Goal: Task Accomplishment & Management: Manage account settings

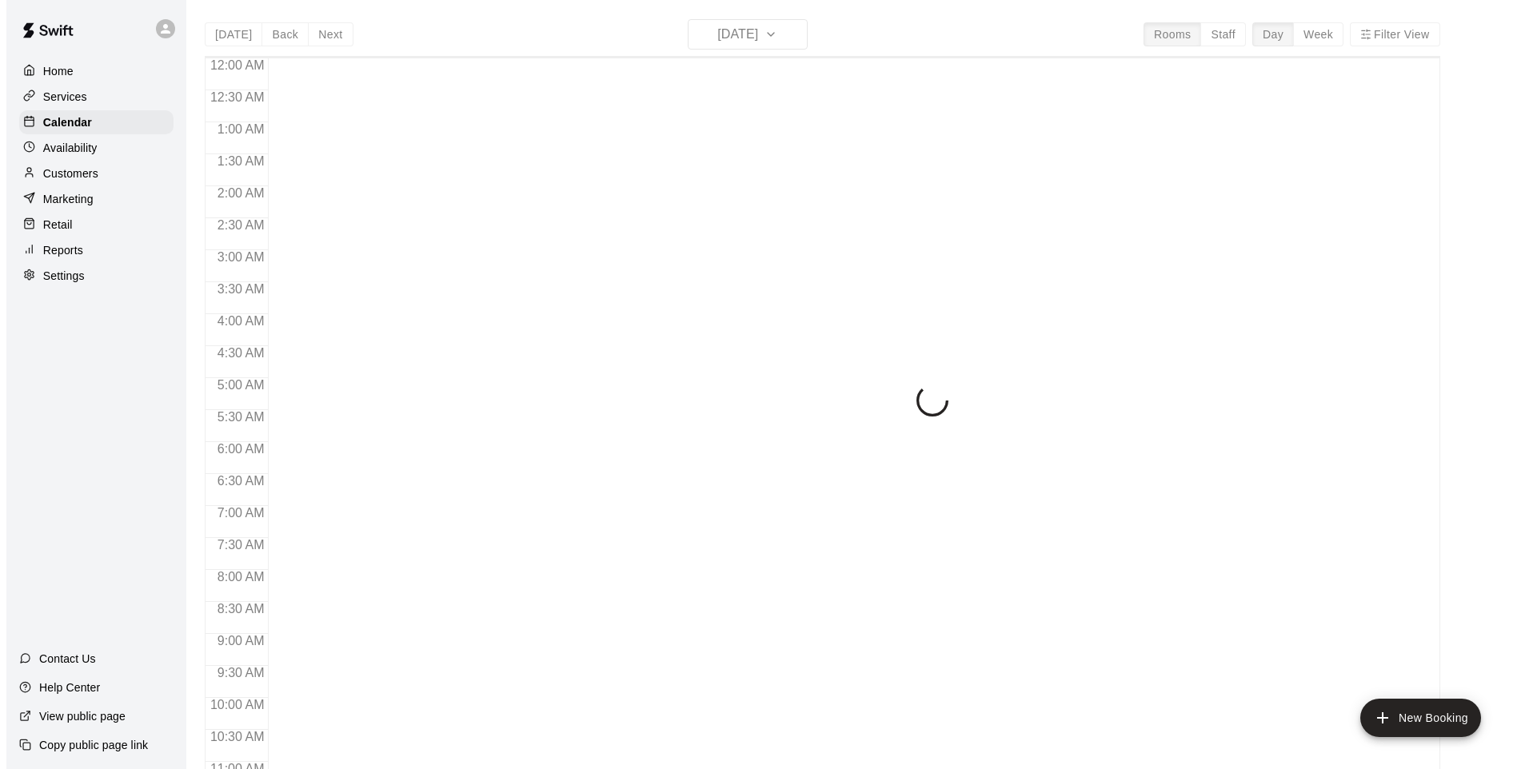
scroll to position [715, 0]
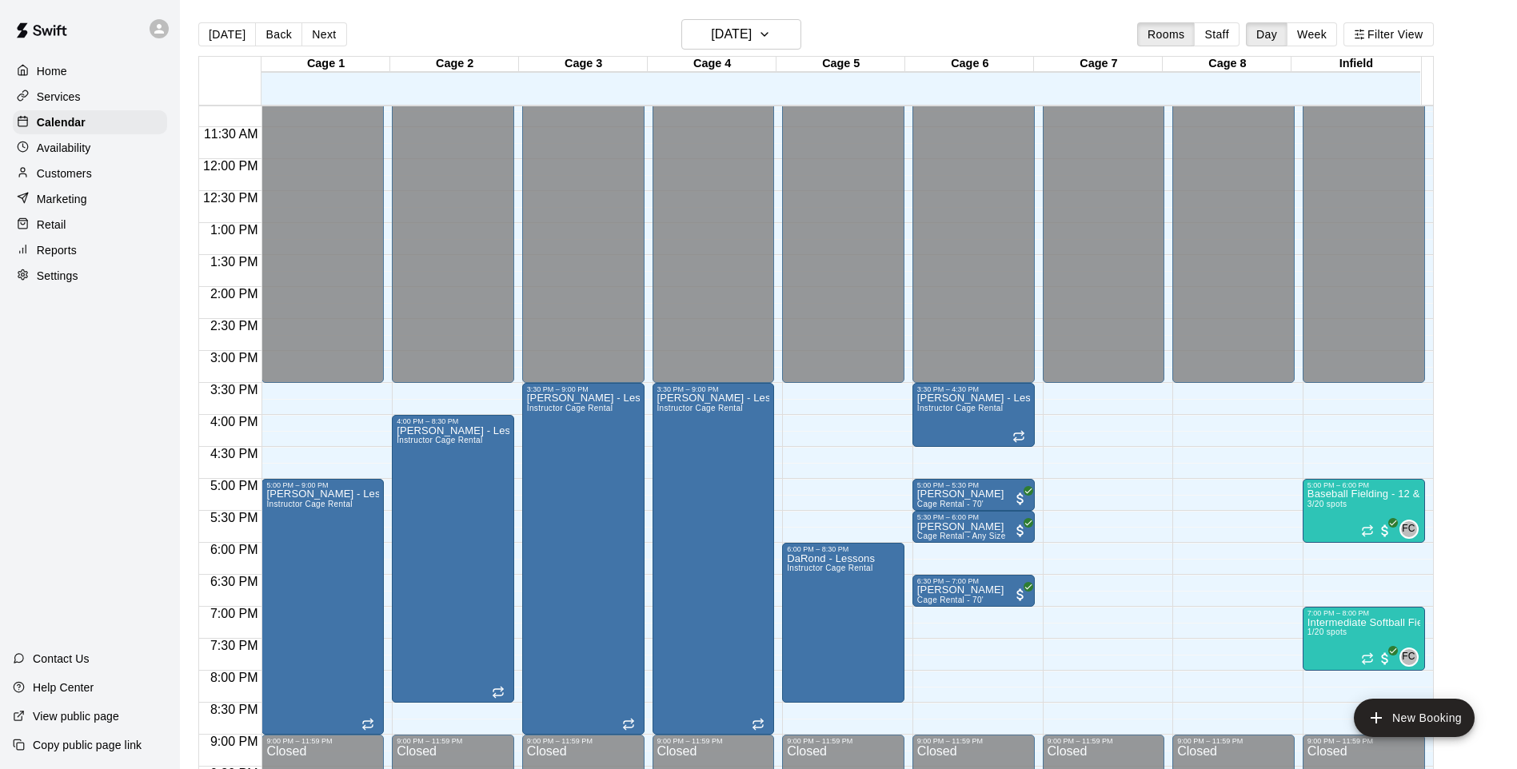
click at [381, 477] on div "12:00 AM – 3:30 PM Closed 5:00 PM – 9:00 PM [PERSON_NAME] - Lessons Instructor …" at bounding box center [322, 159] width 122 height 1535
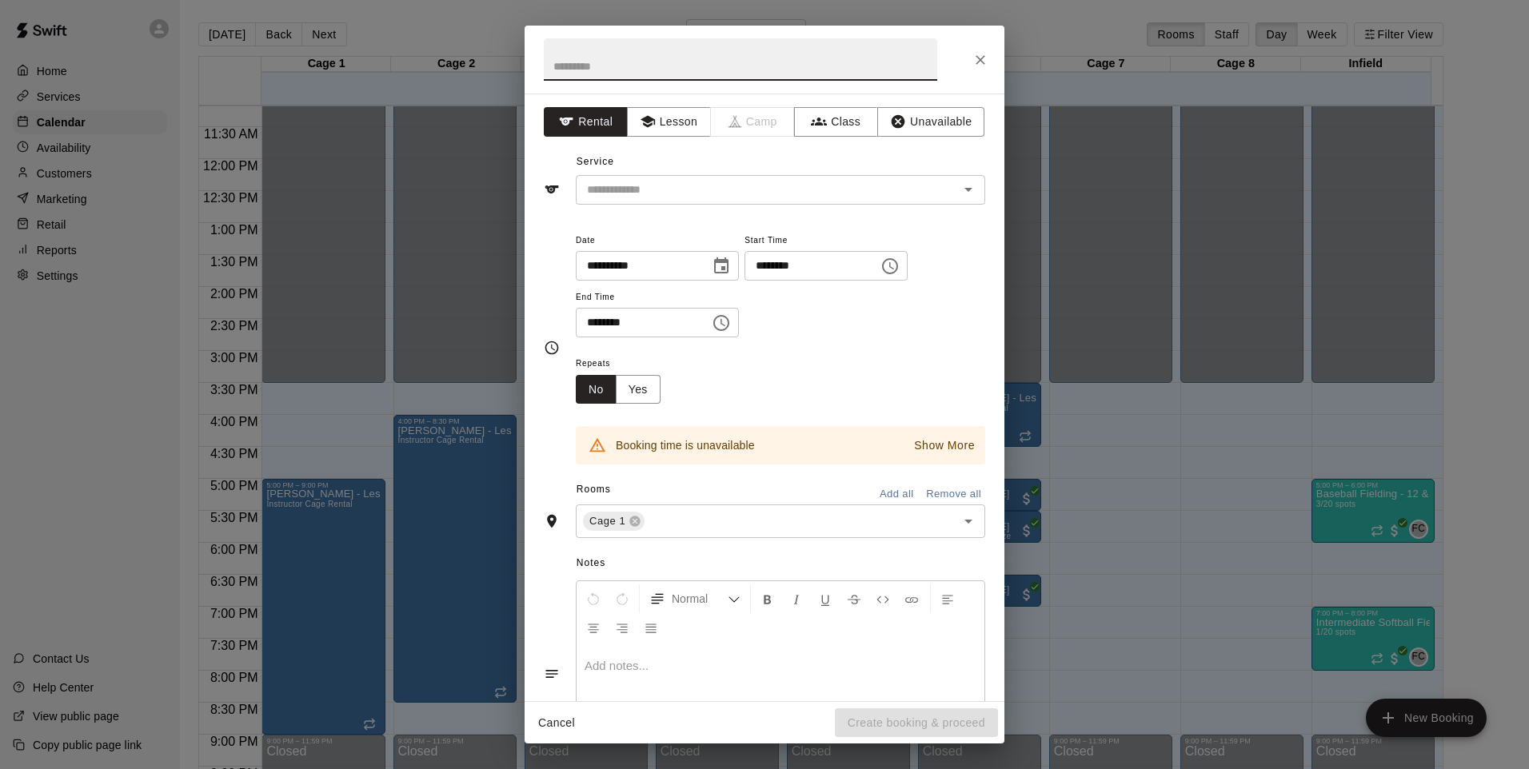
click at [983, 57] on icon "Close" at bounding box center [980, 60] width 10 height 10
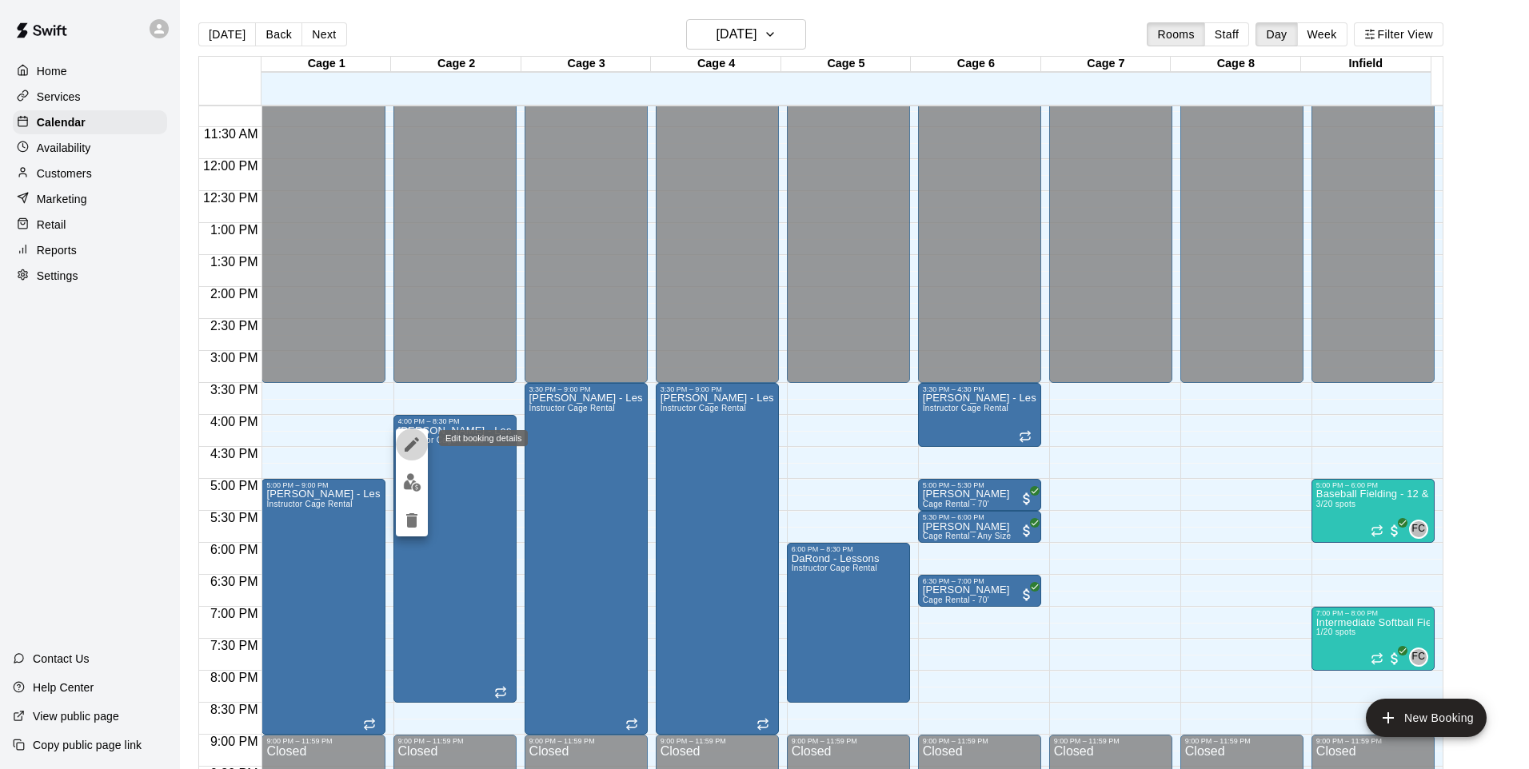
click at [420, 446] on icon "edit" at bounding box center [411, 444] width 19 height 19
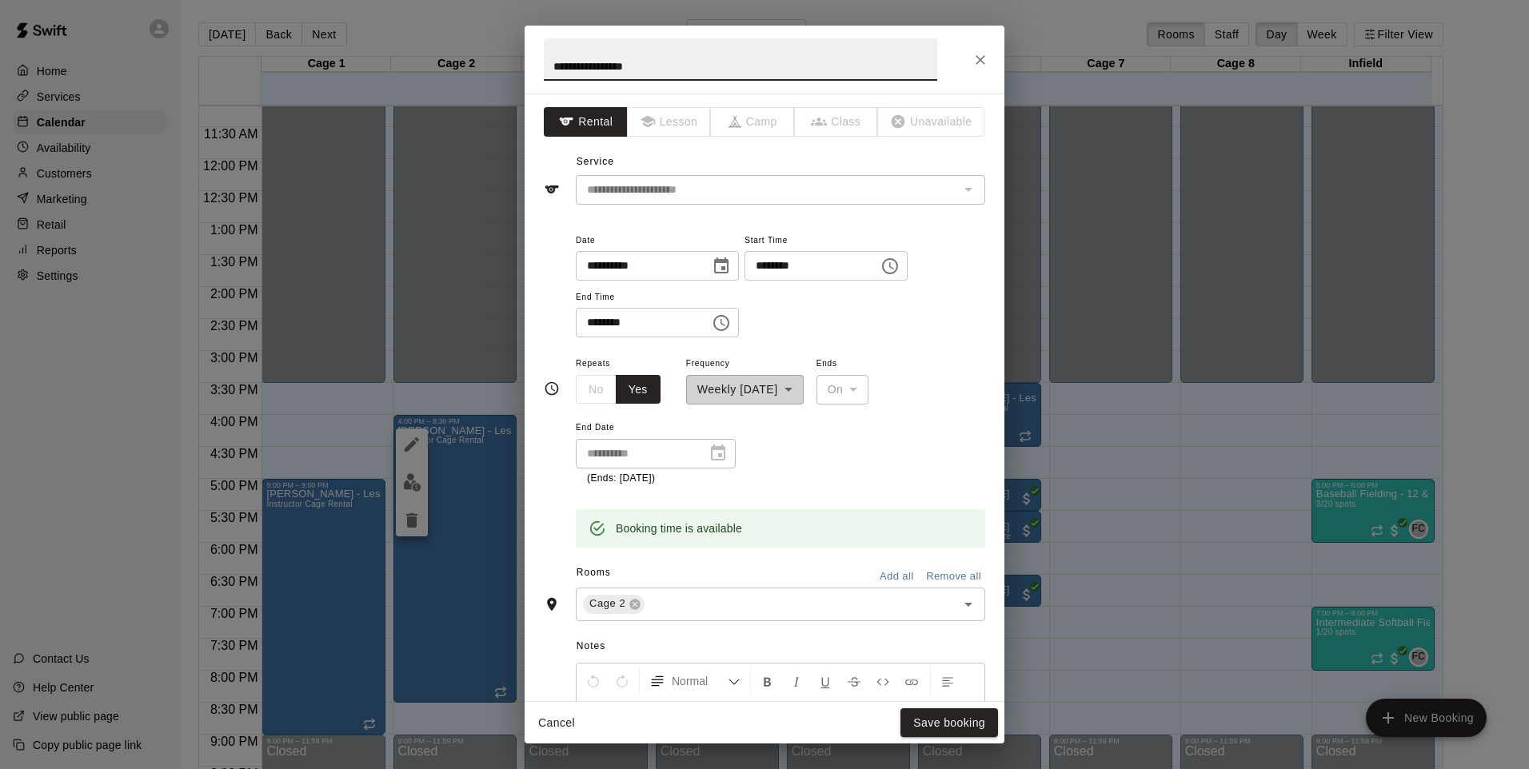
click at [906, 264] on button "Choose time, selected time is 4:00 PM" at bounding box center [890, 266] width 32 height 32
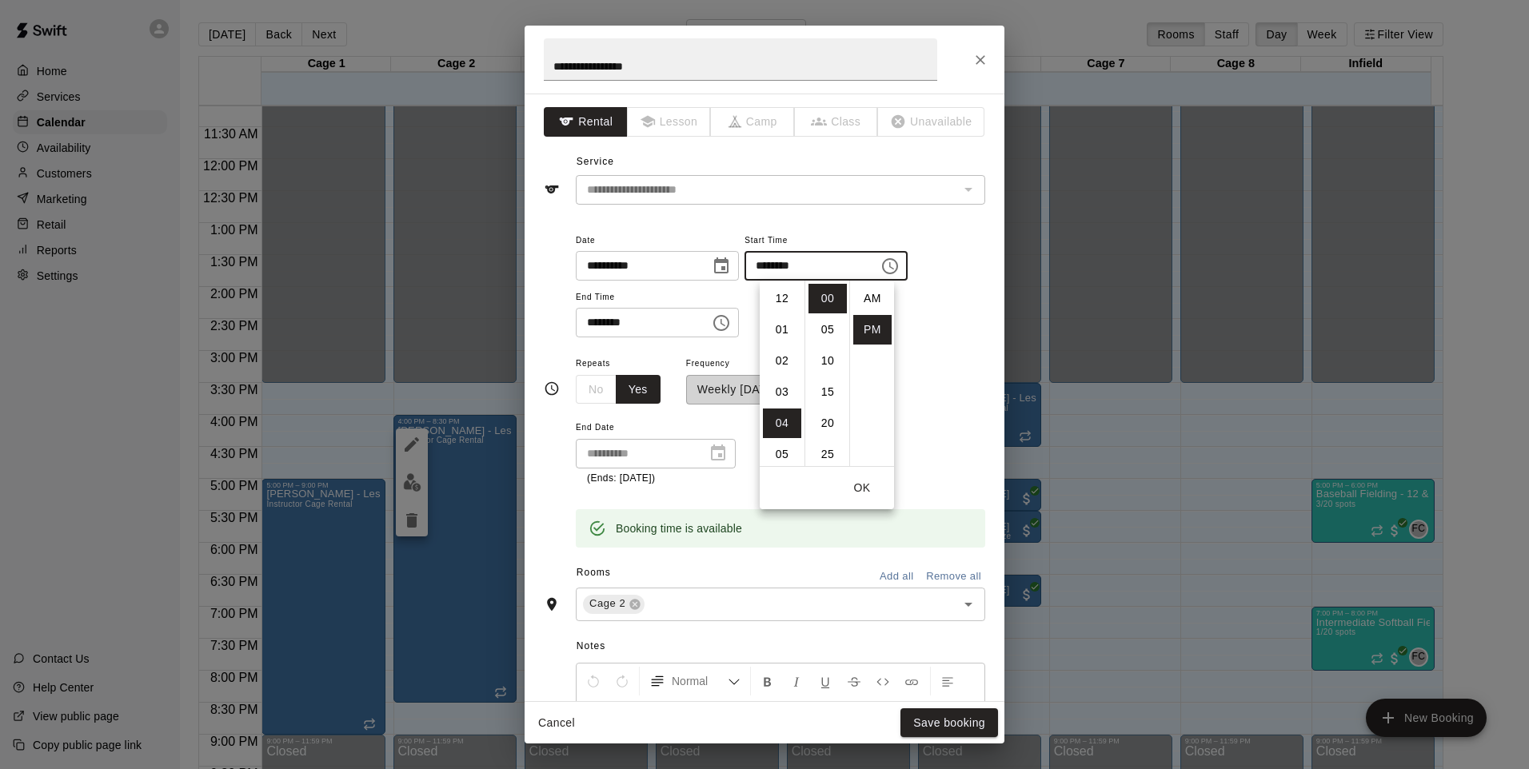
scroll to position [29, 0]
click at [775, 337] on li "05" at bounding box center [782, 330] width 38 height 30
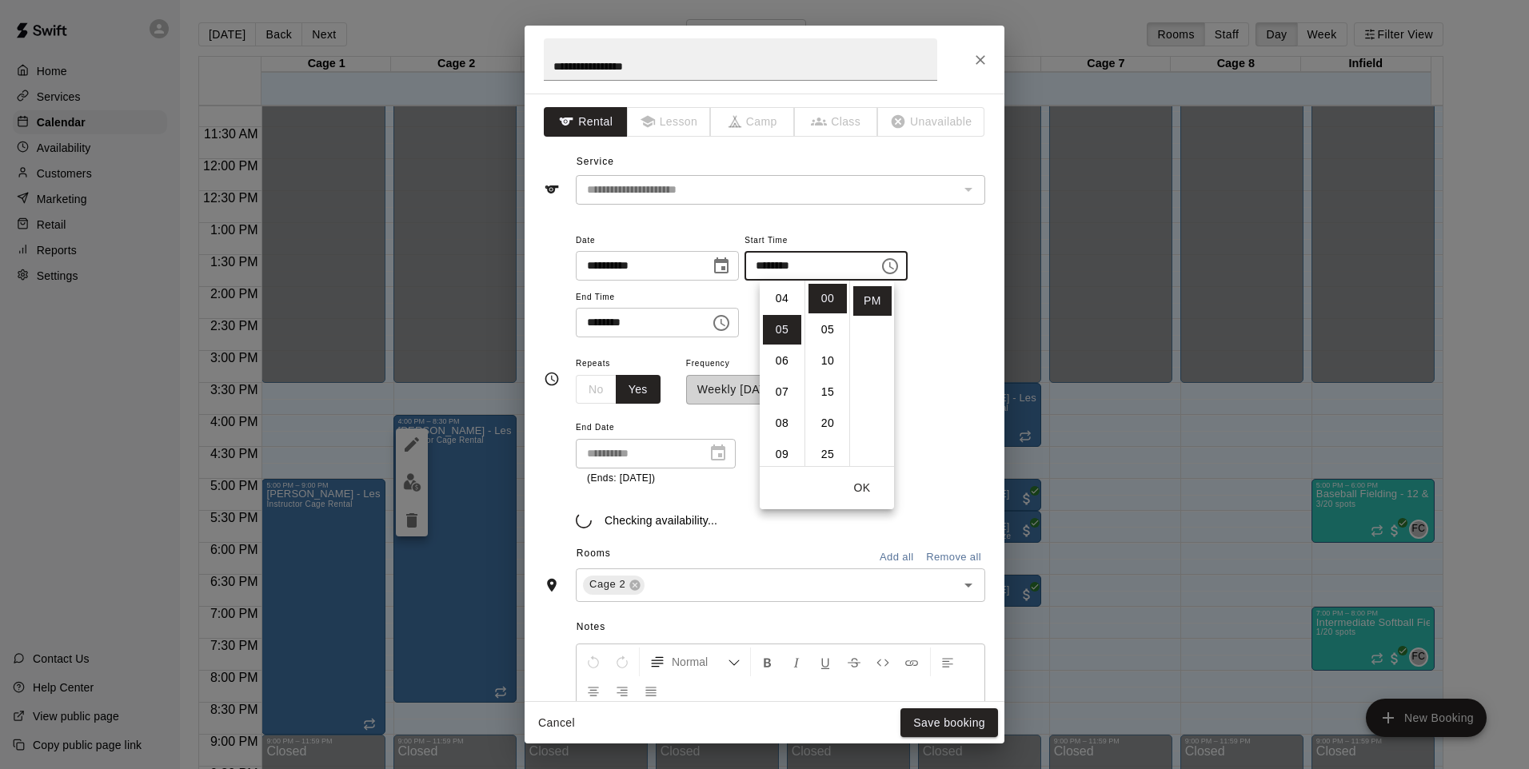
scroll to position [156, 0]
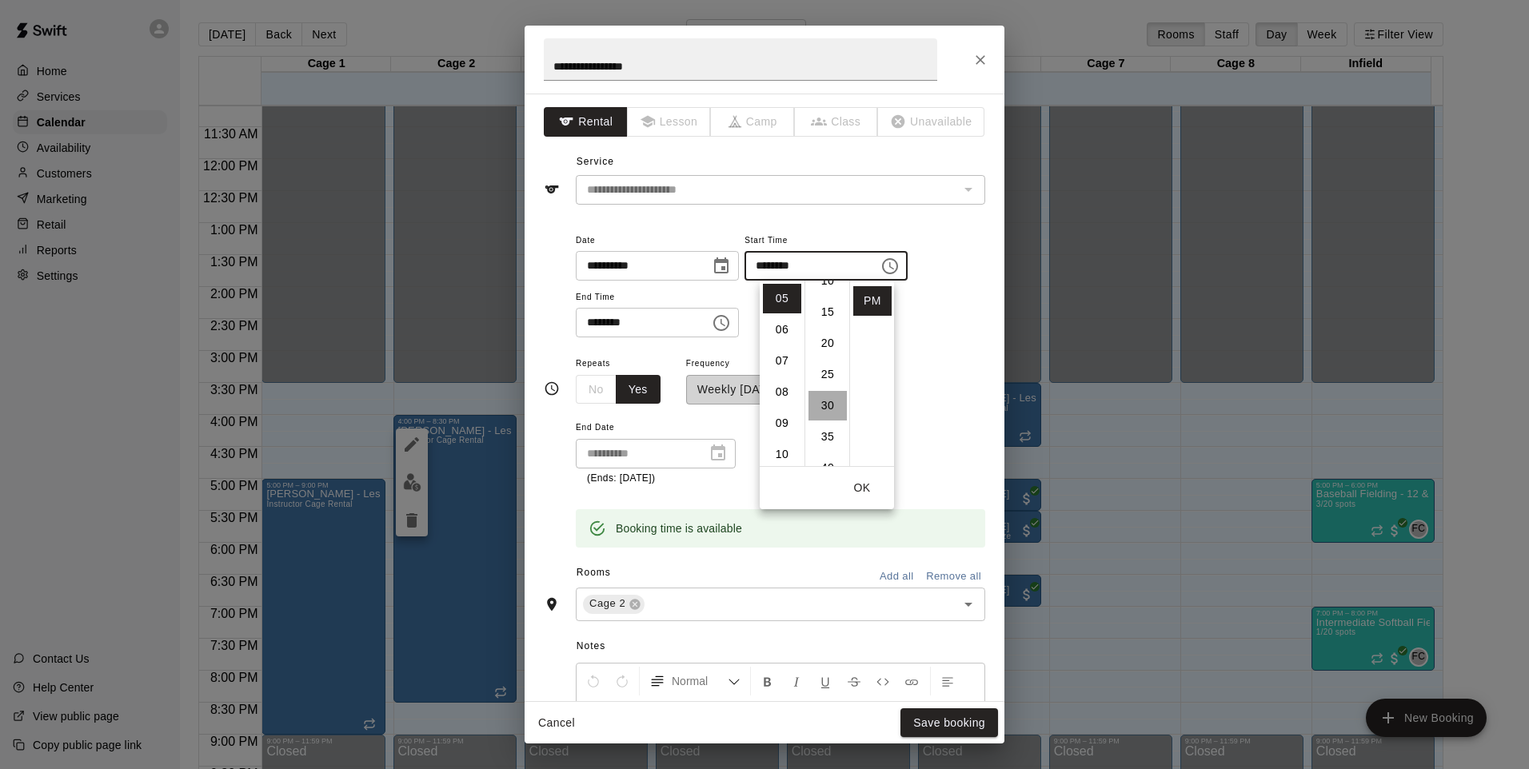
click at [829, 401] on li "30" at bounding box center [827, 406] width 38 height 30
type input "********"
click at [860, 490] on button "OK" at bounding box center [861, 488] width 51 height 30
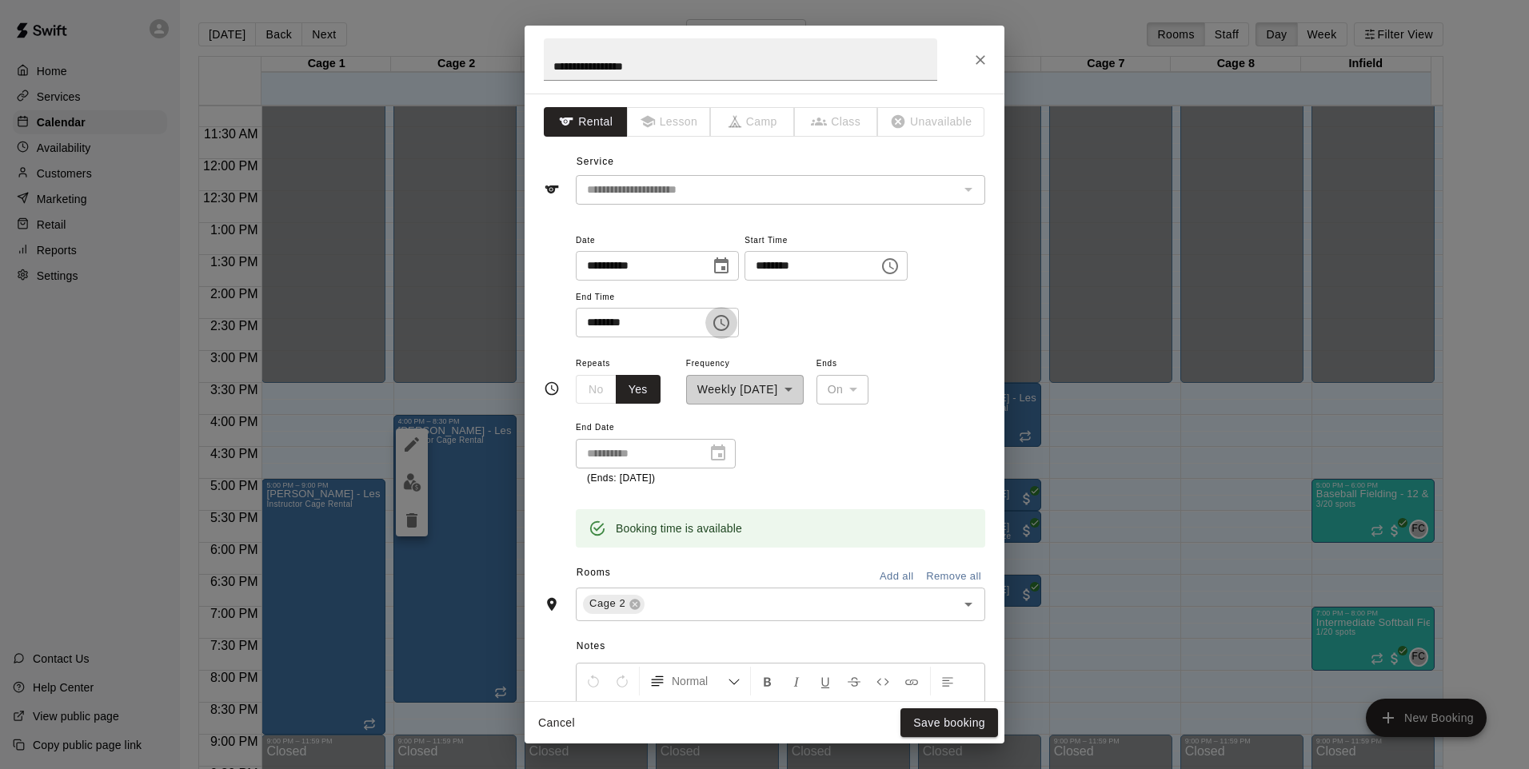
click at [731, 321] on icon "Choose time, selected time is 8:30 PM" at bounding box center [720, 322] width 19 height 19
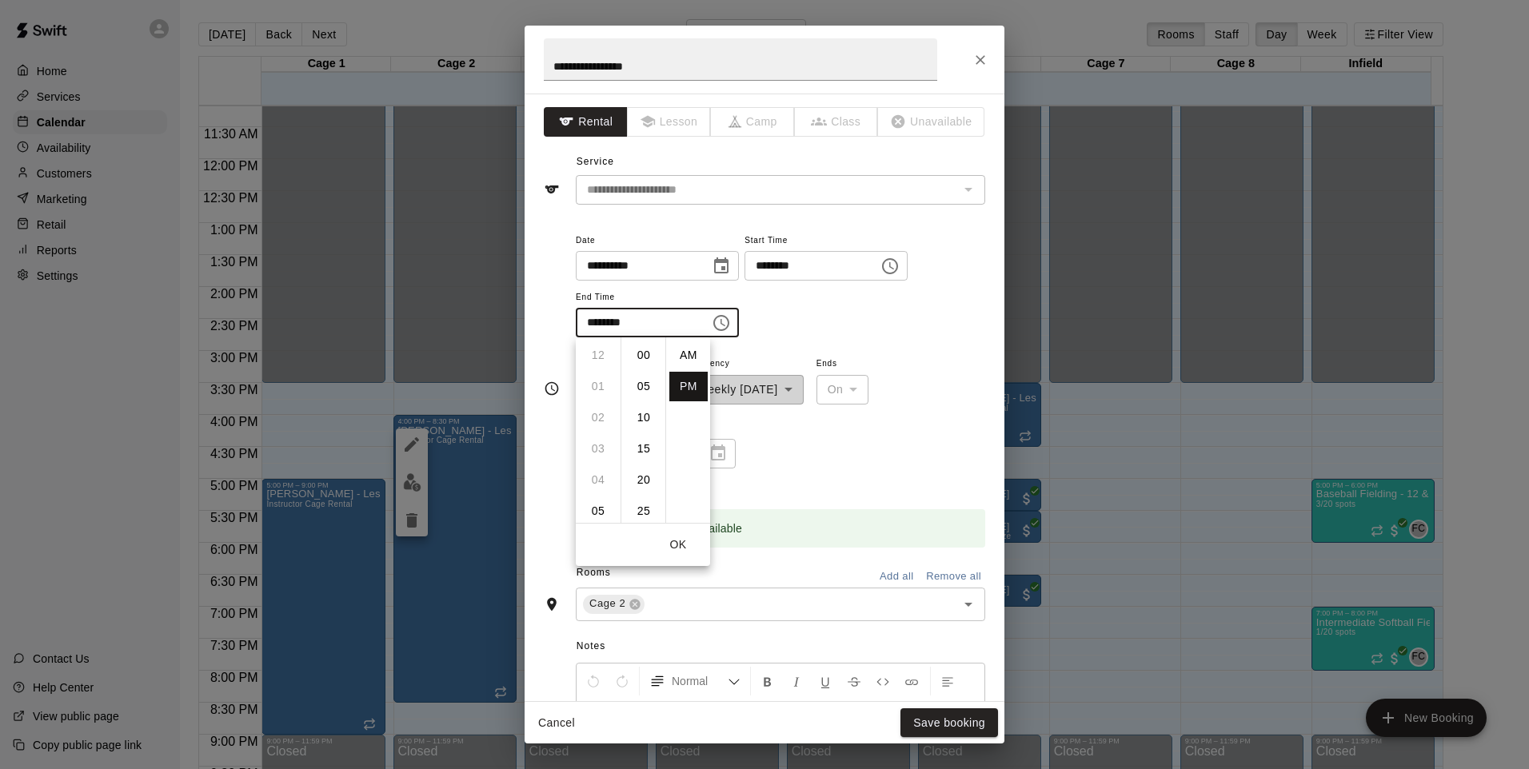
scroll to position [29, 0]
drag, startPoint x: 597, startPoint y: 402, endPoint x: 640, endPoint y: 540, distance: 144.6
click at [597, 403] on li "07" at bounding box center [598, 404] width 38 height 30
type input "********"
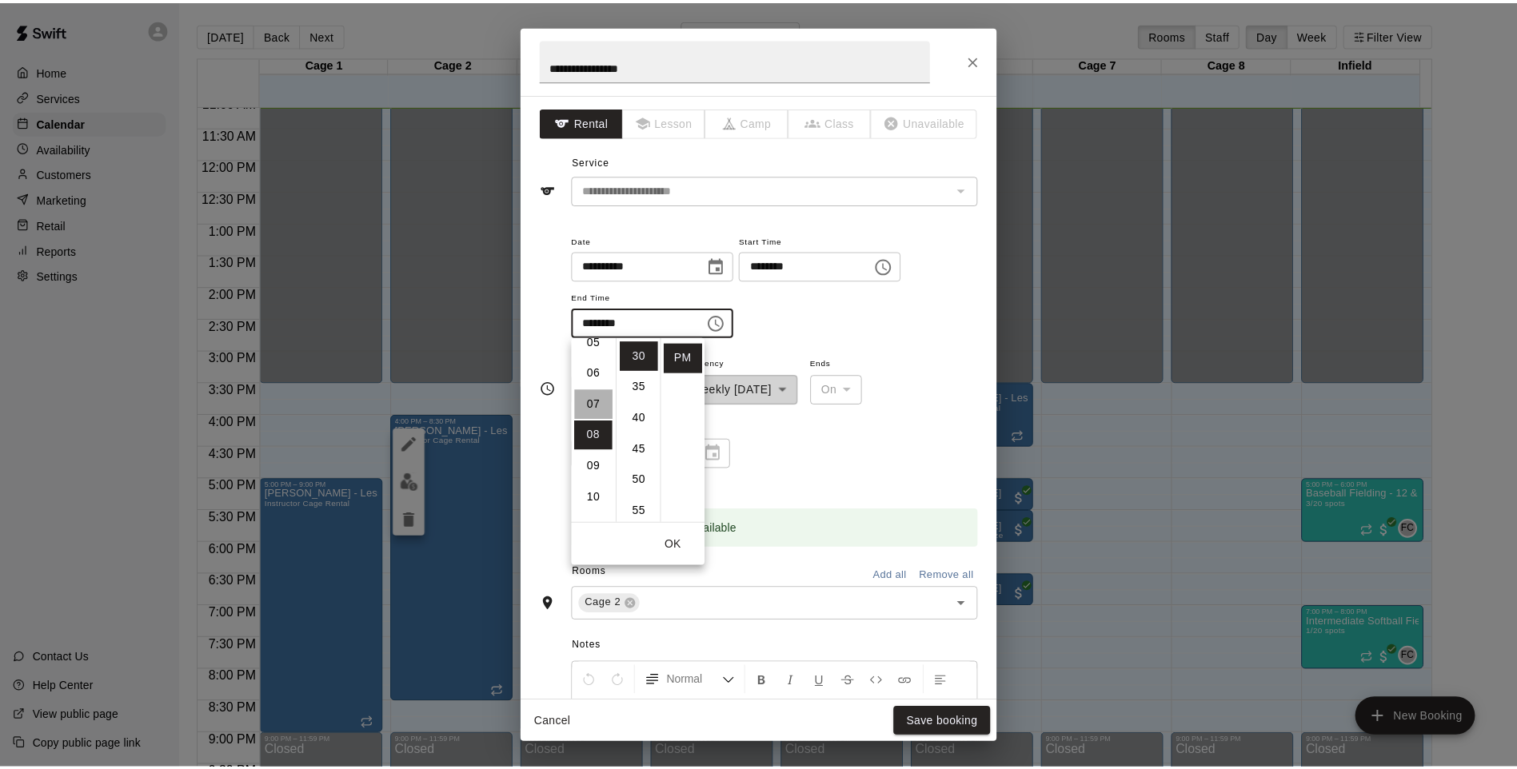
scroll to position [218, 0]
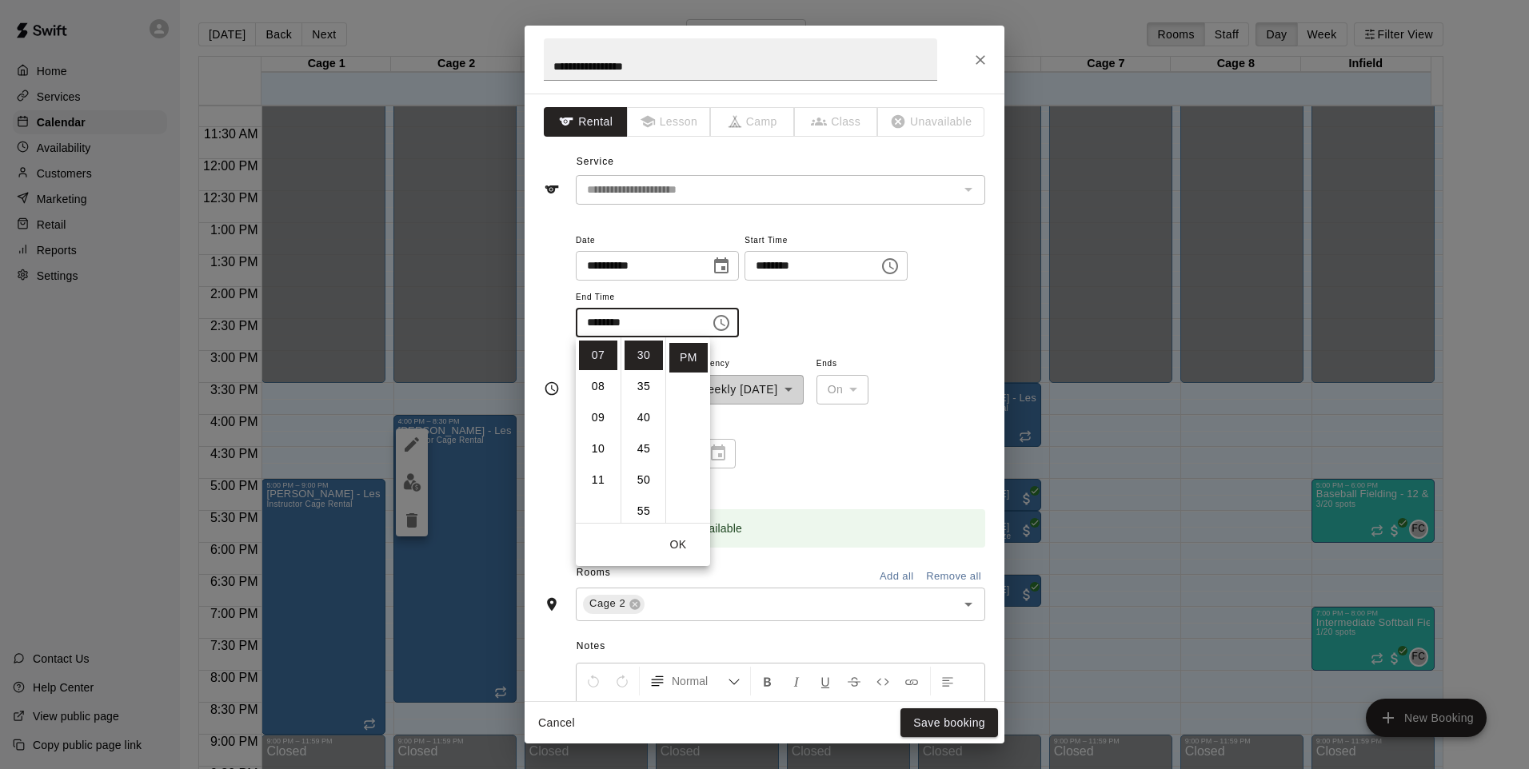
click at [677, 544] on button "OK" at bounding box center [677, 545] width 51 height 30
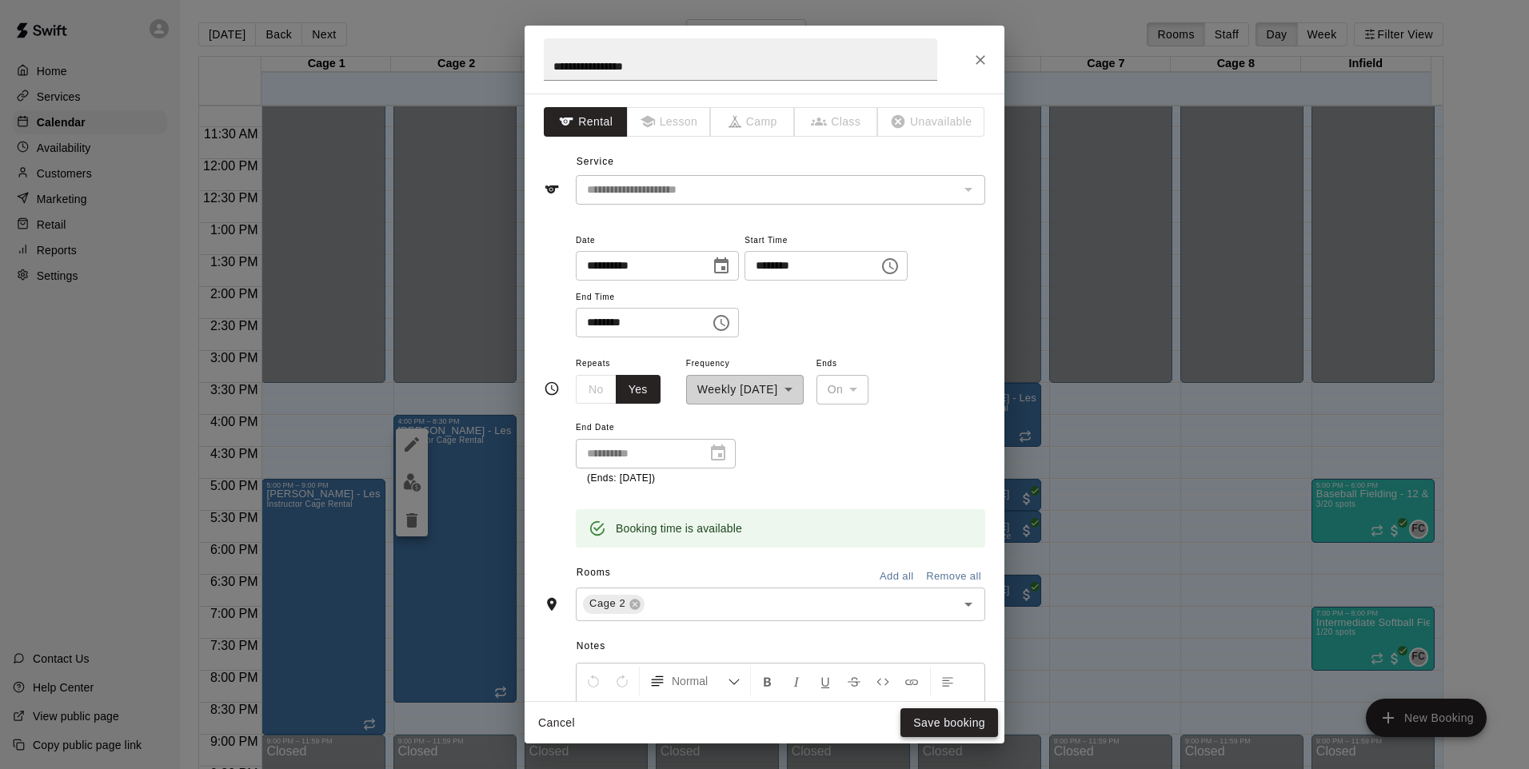
click at [916, 721] on button "Save booking" at bounding box center [949, 723] width 98 height 30
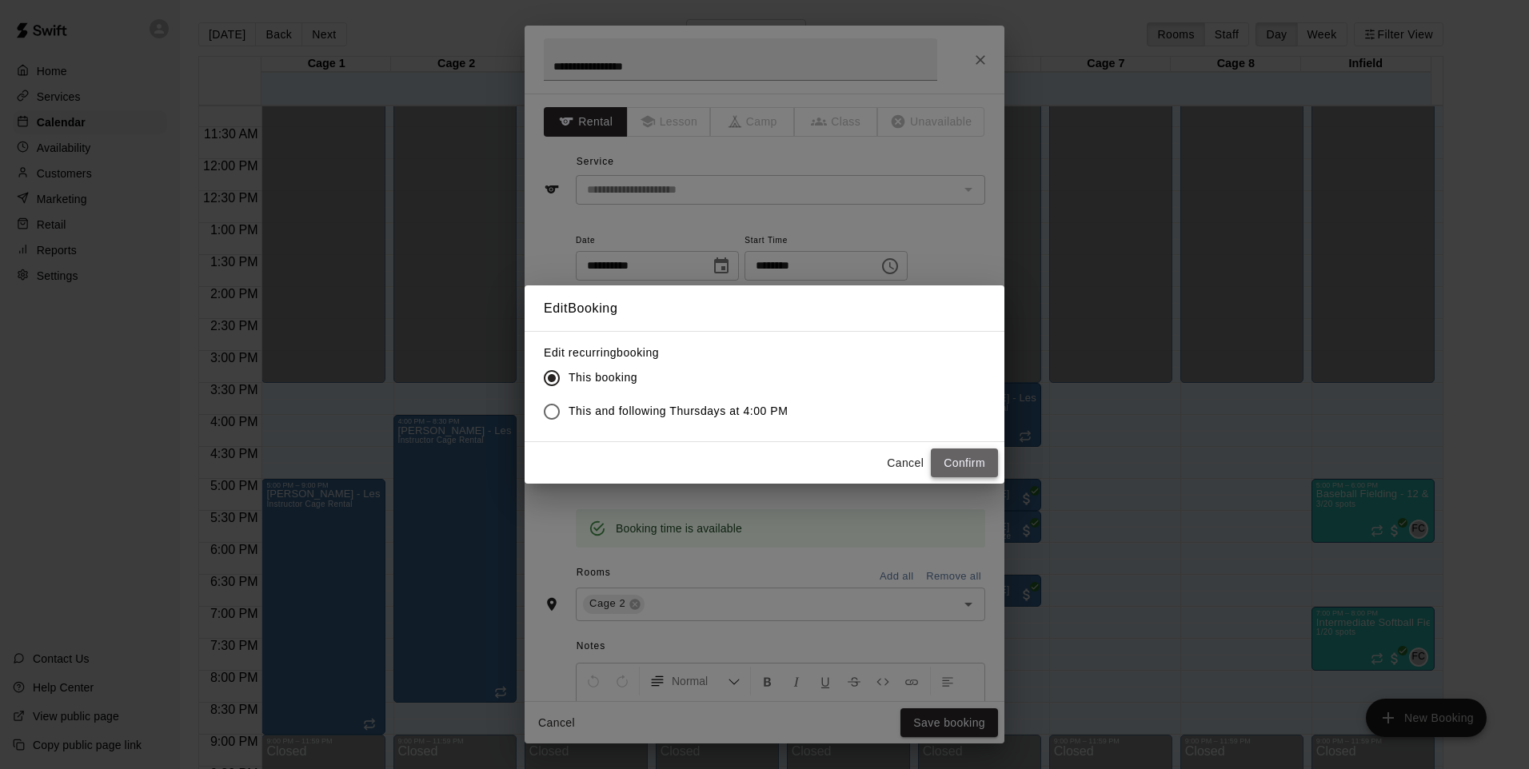
click at [971, 458] on button "Confirm" at bounding box center [964, 463] width 67 height 30
